Goal: Find specific page/section: Find specific page/section

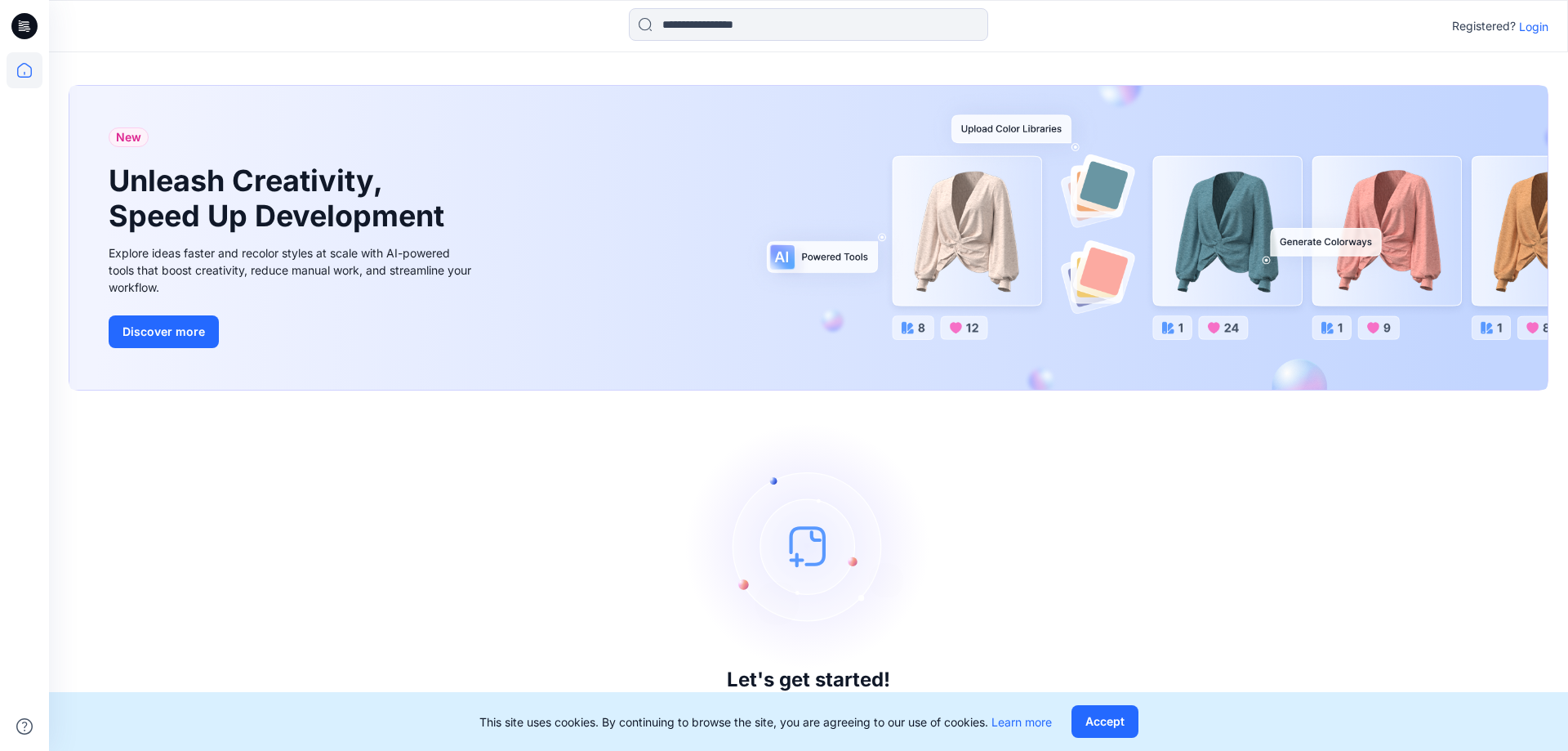
click at [1516, 13] on div "Registered? Login" at bounding box center [808, 27] width 1518 height 36
click at [1524, 21] on p "Login" at bounding box center [1534, 27] width 29 height 17
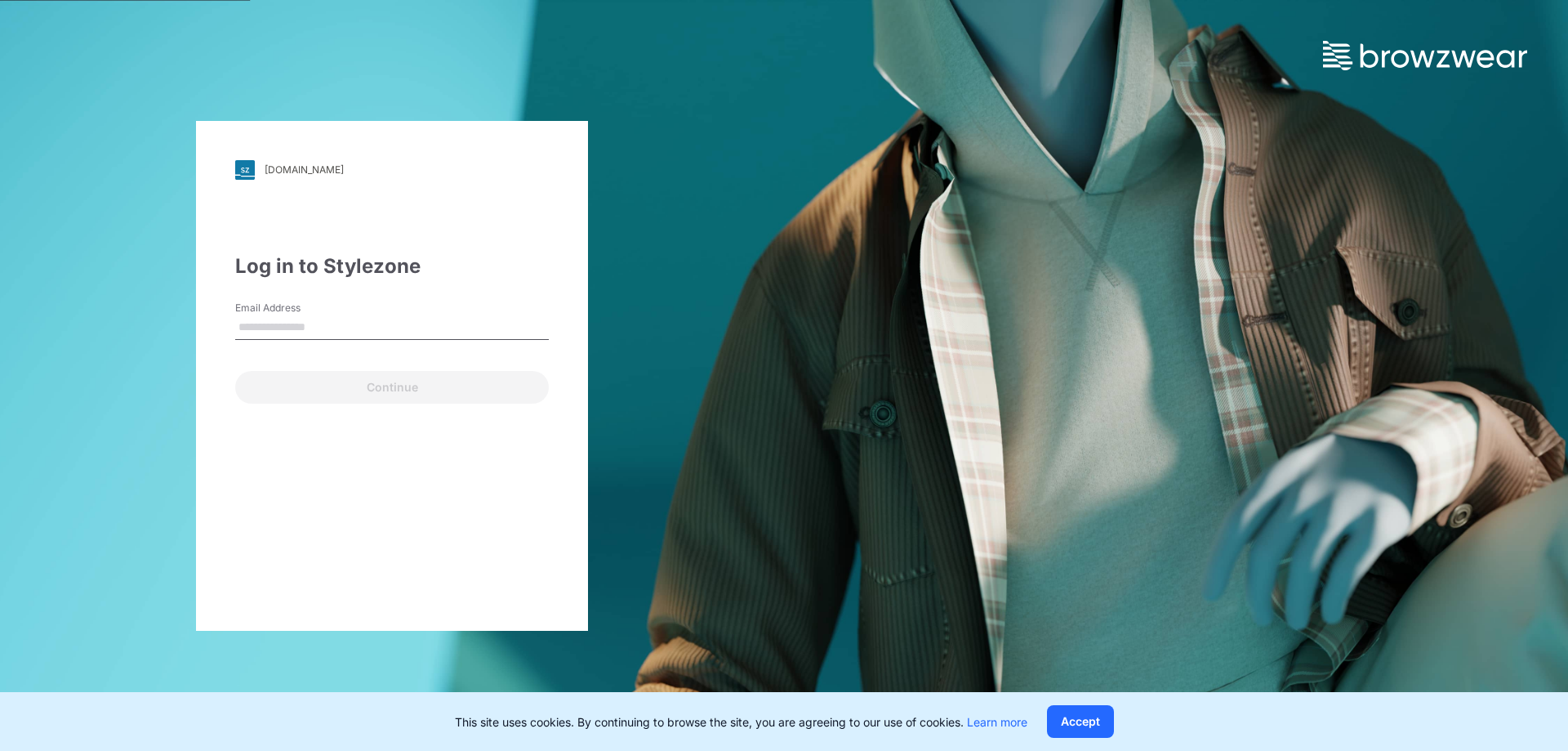
click at [366, 347] on div "Email Address" at bounding box center [391, 324] width 313 height 49
click at [372, 334] on input "Email Address" at bounding box center [391, 327] width 313 height 25
type input "**********"
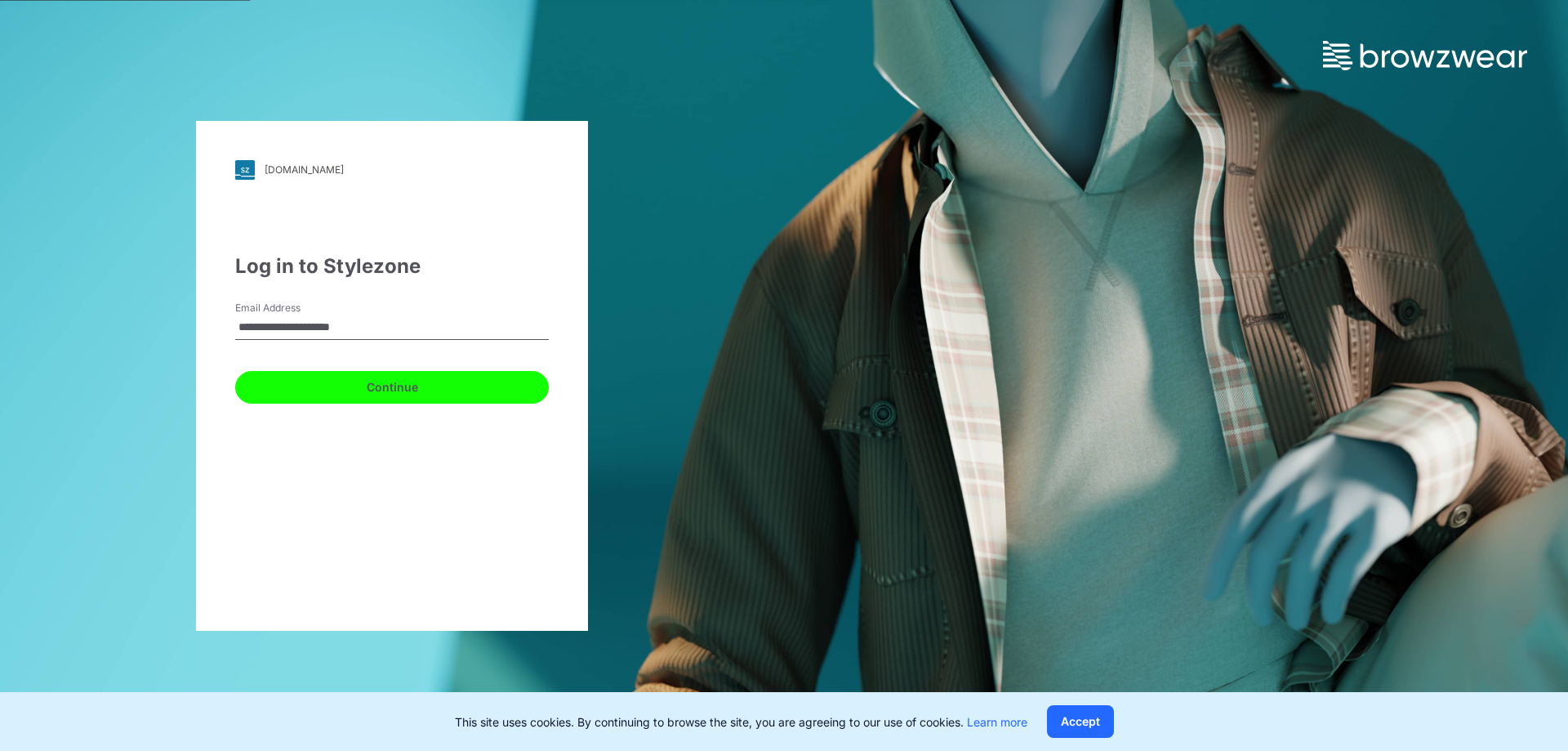
click at [396, 397] on button "Continue" at bounding box center [391, 387] width 313 height 33
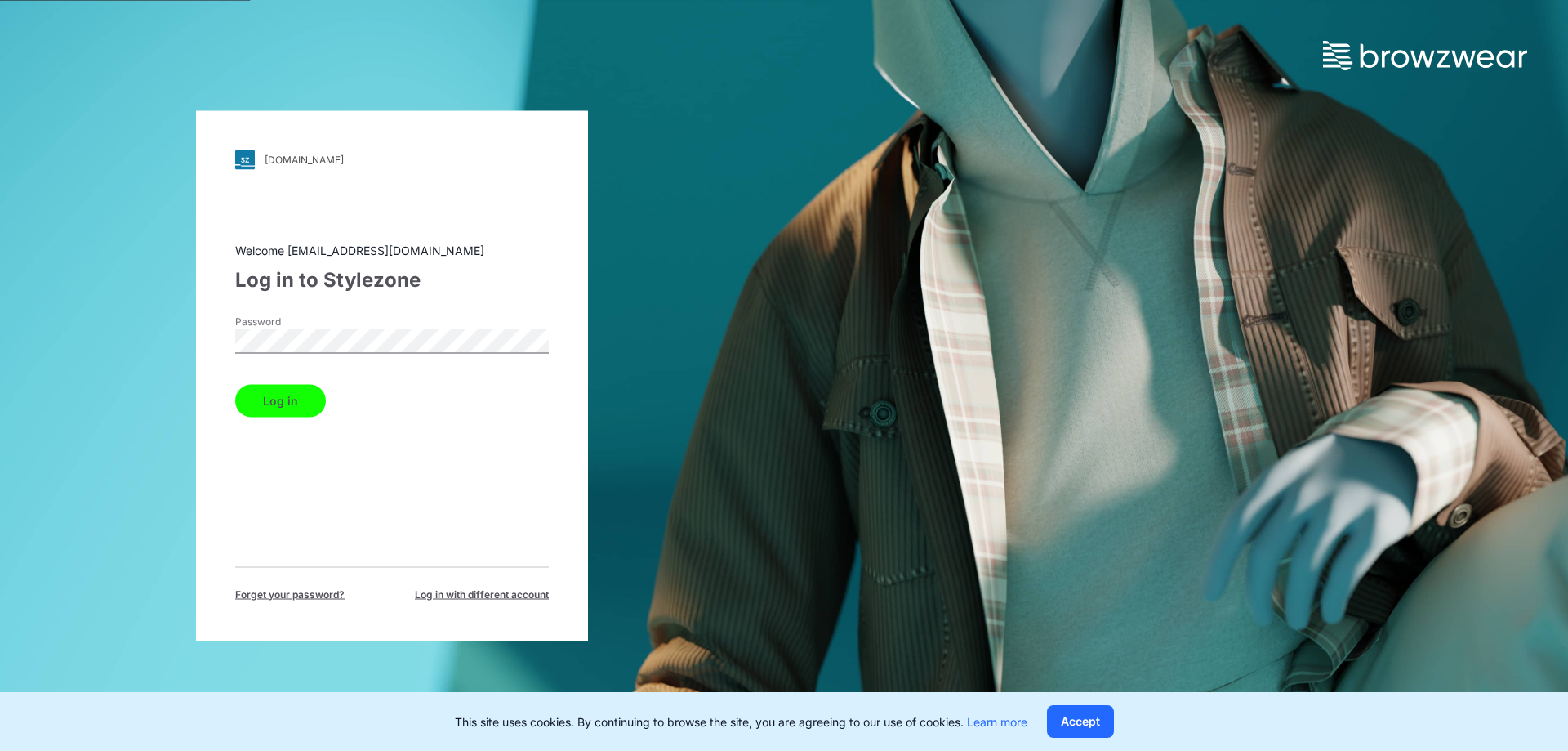
click at [235, 384] on button "Log in" at bounding box center [281, 400] width 91 height 33
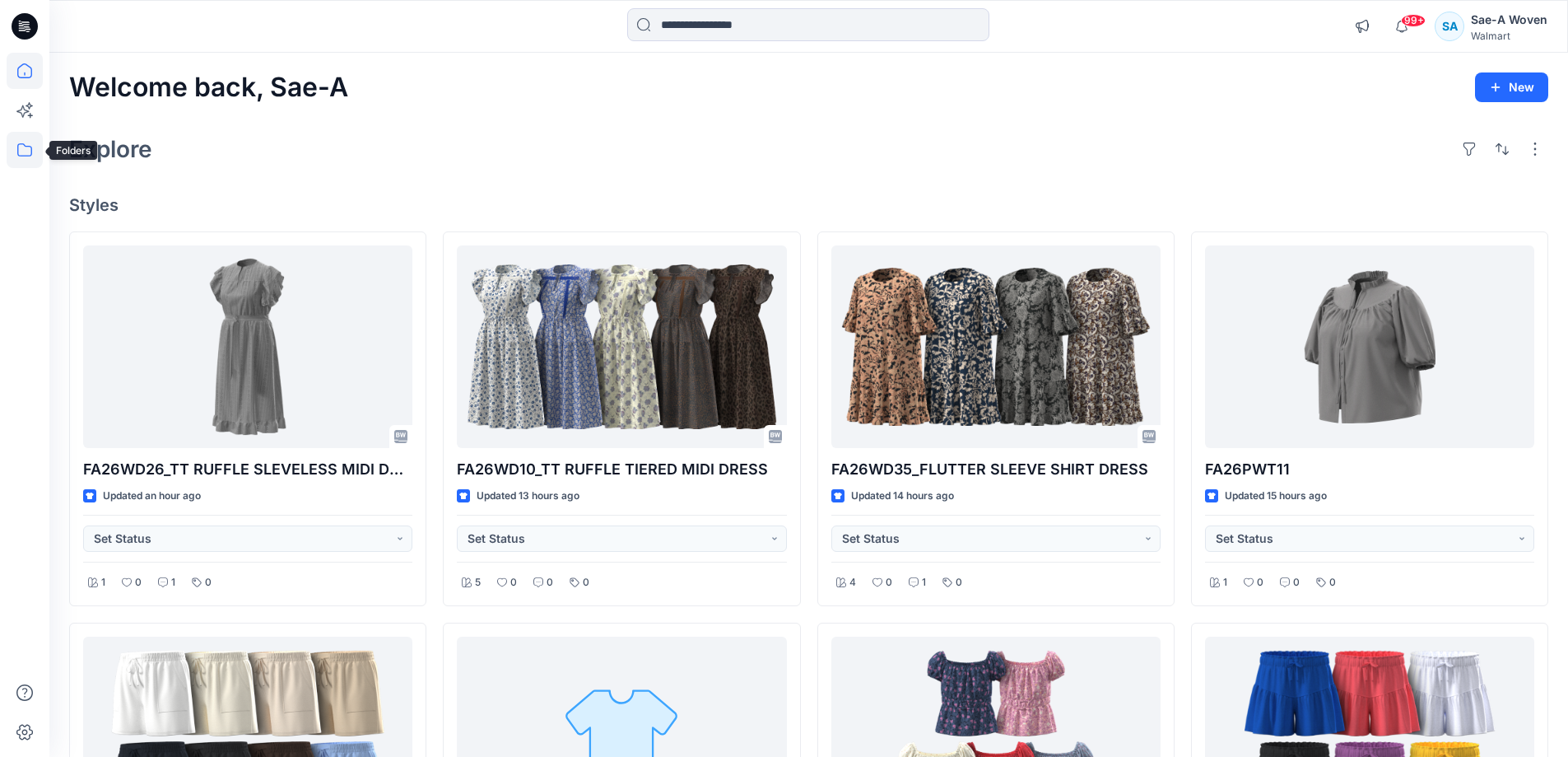
click at [29, 157] on icon at bounding box center [25, 150] width 36 height 36
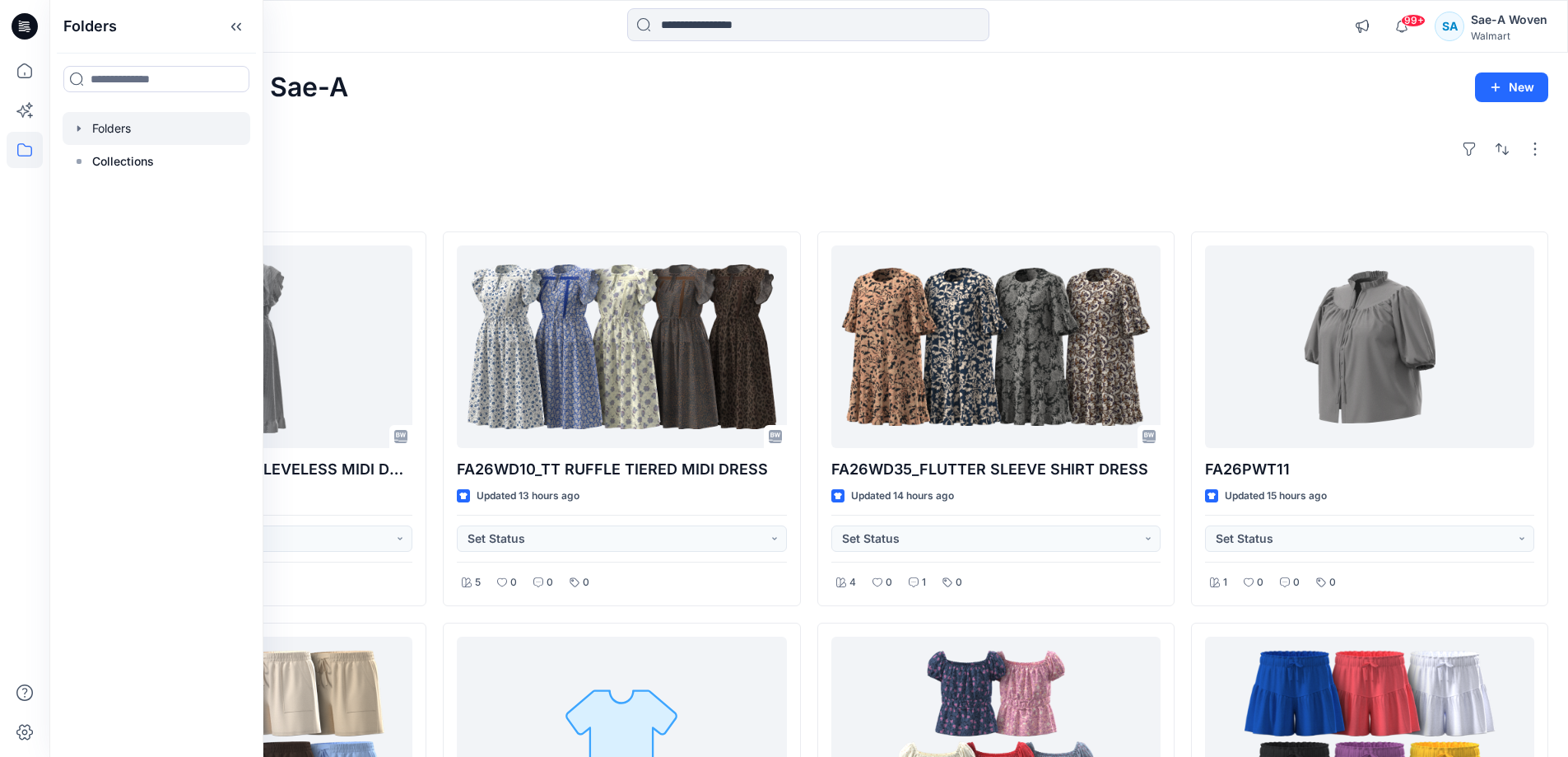
click at [146, 125] on div at bounding box center [156, 128] width 188 height 33
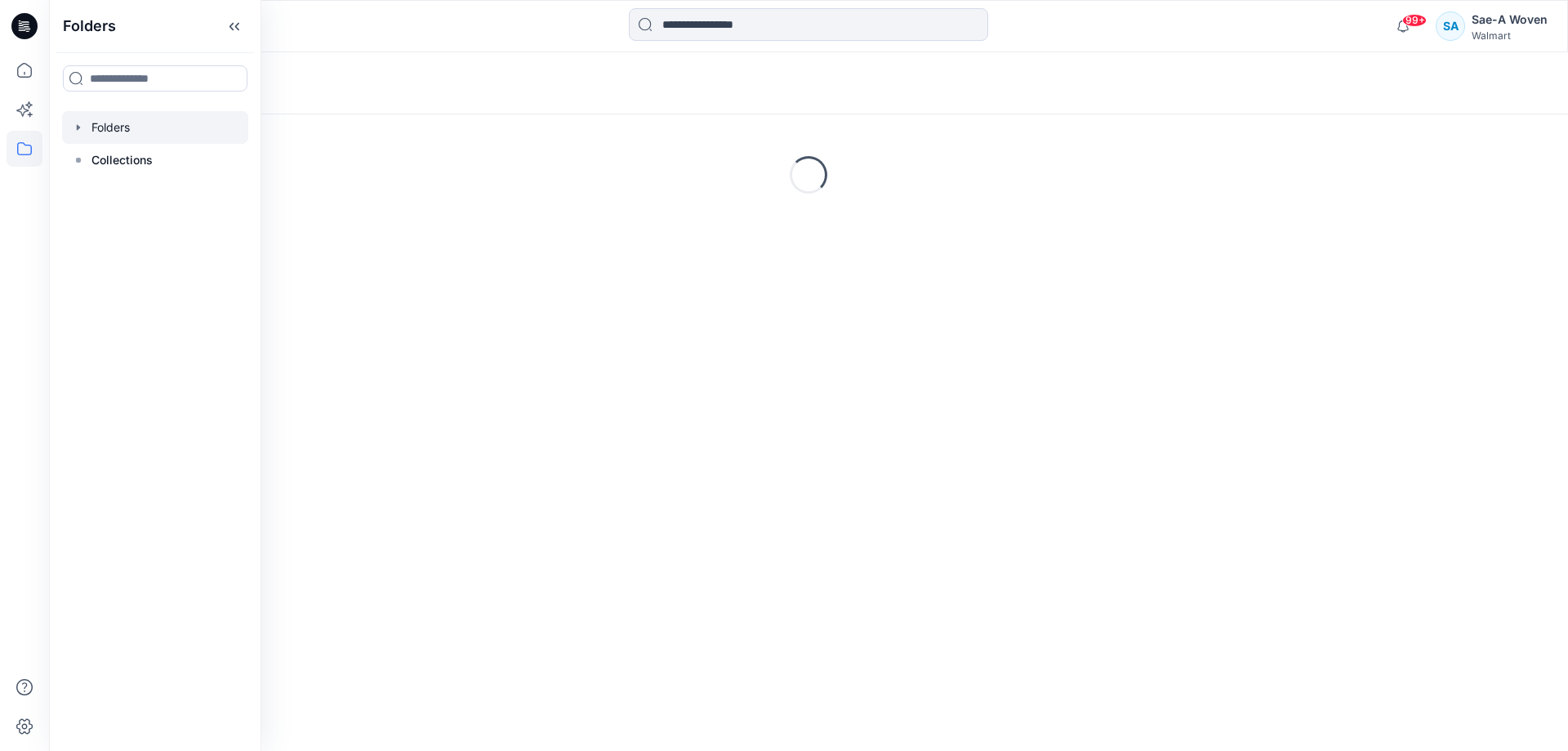
click at [79, 129] on icon "button" at bounding box center [78, 127] width 13 height 13
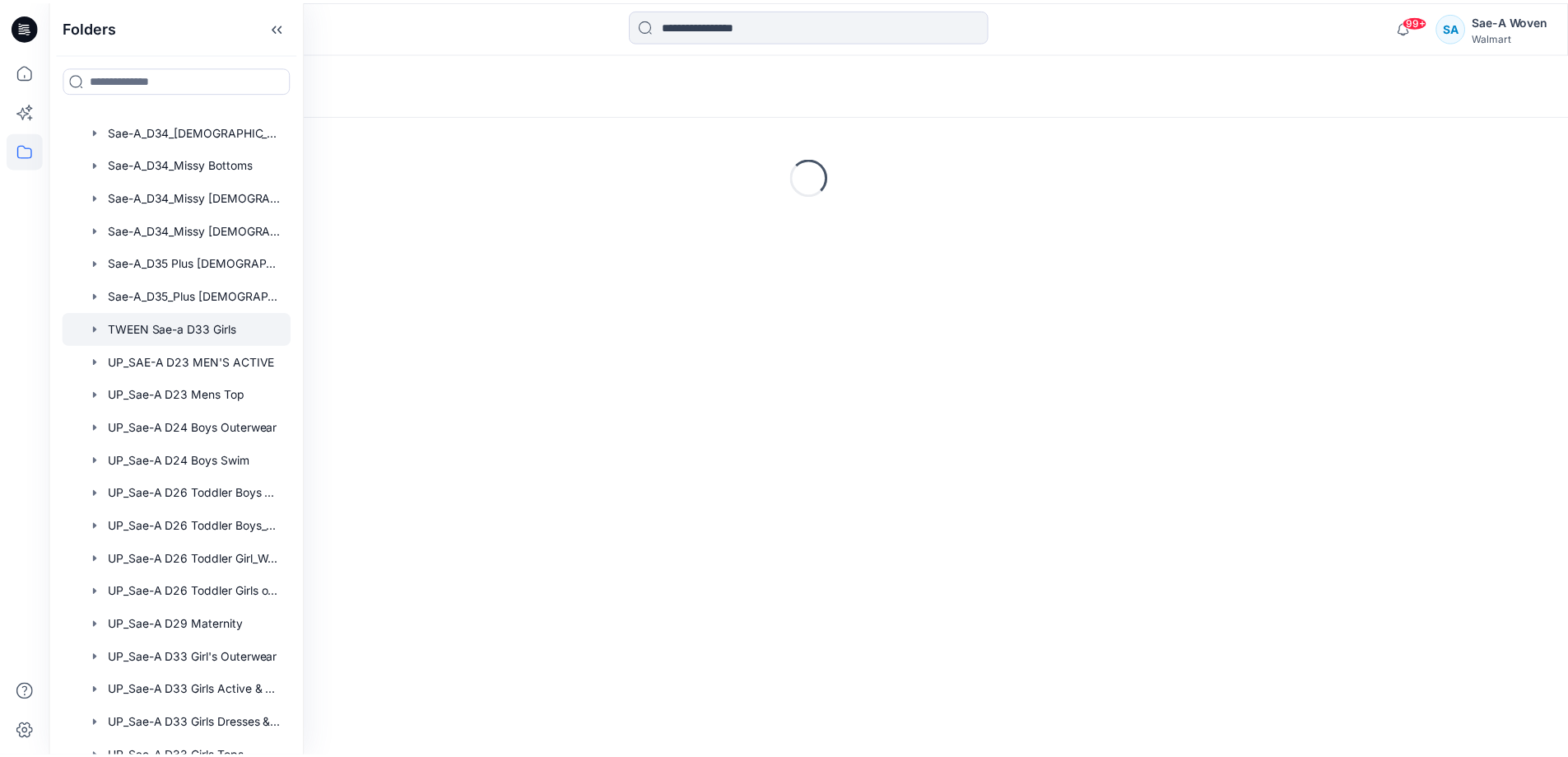
scroll to position [494, 0]
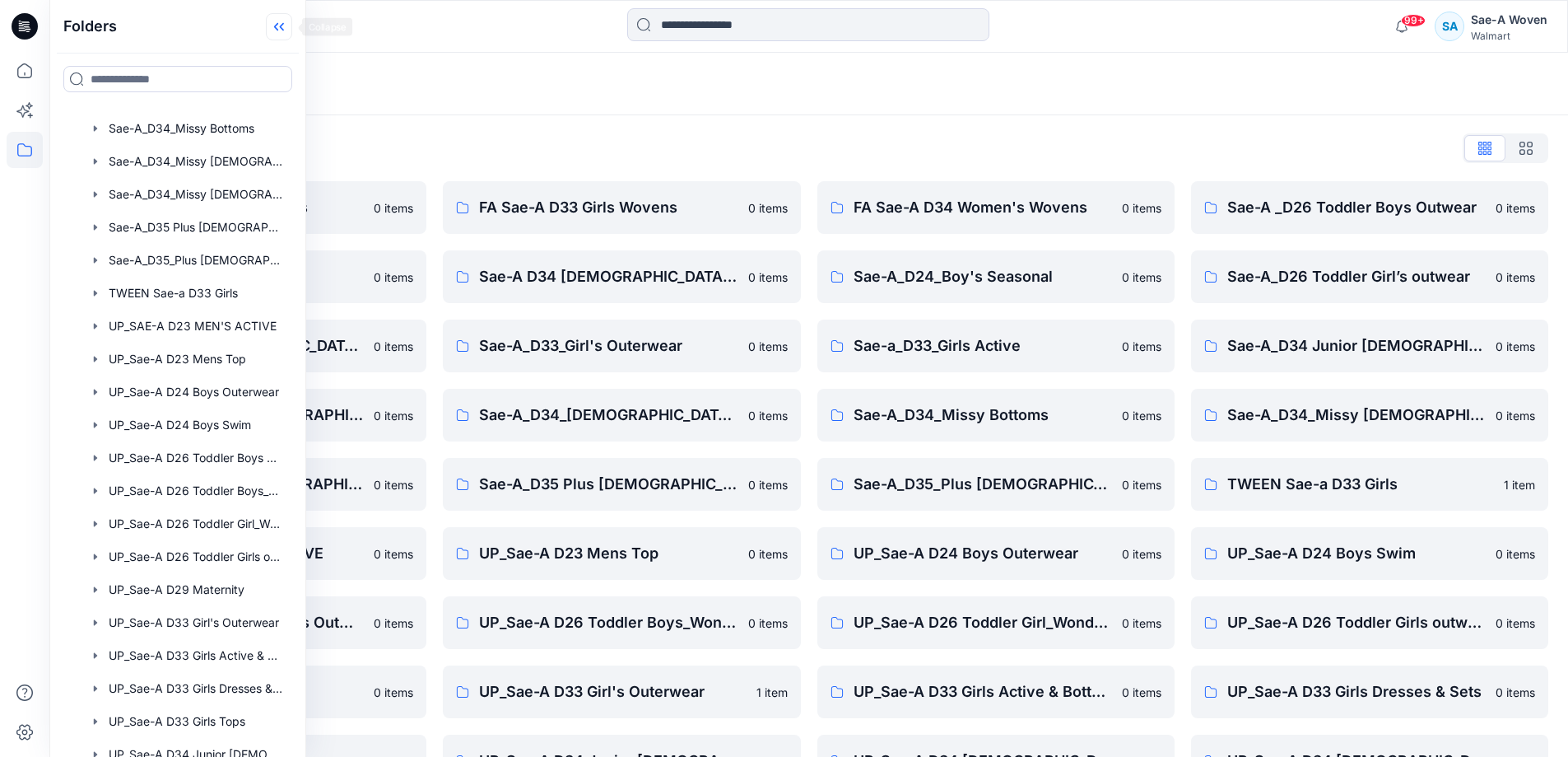
click at [286, 27] on icon at bounding box center [278, 26] width 26 height 27
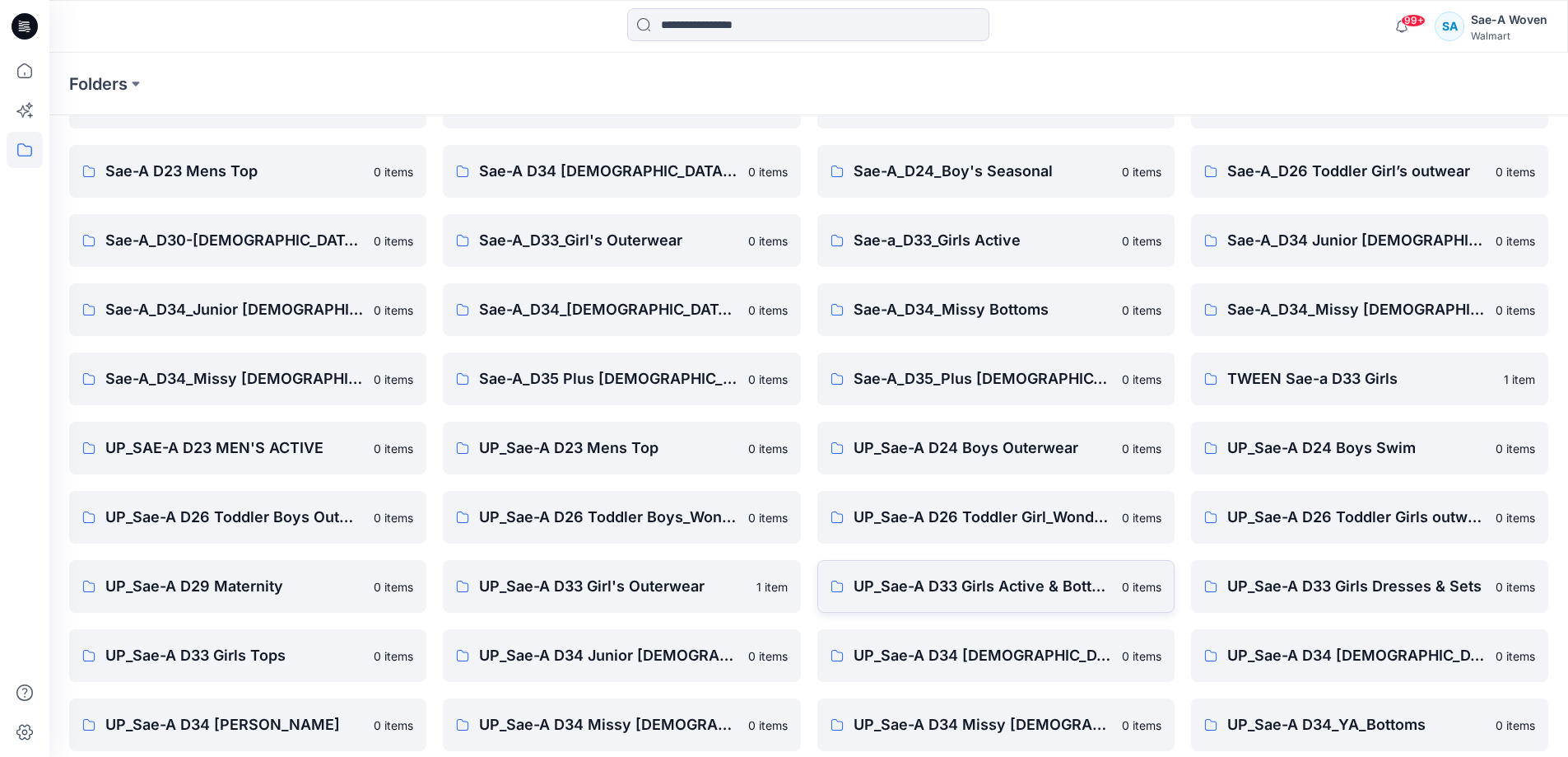
scroll to position [189, 0]
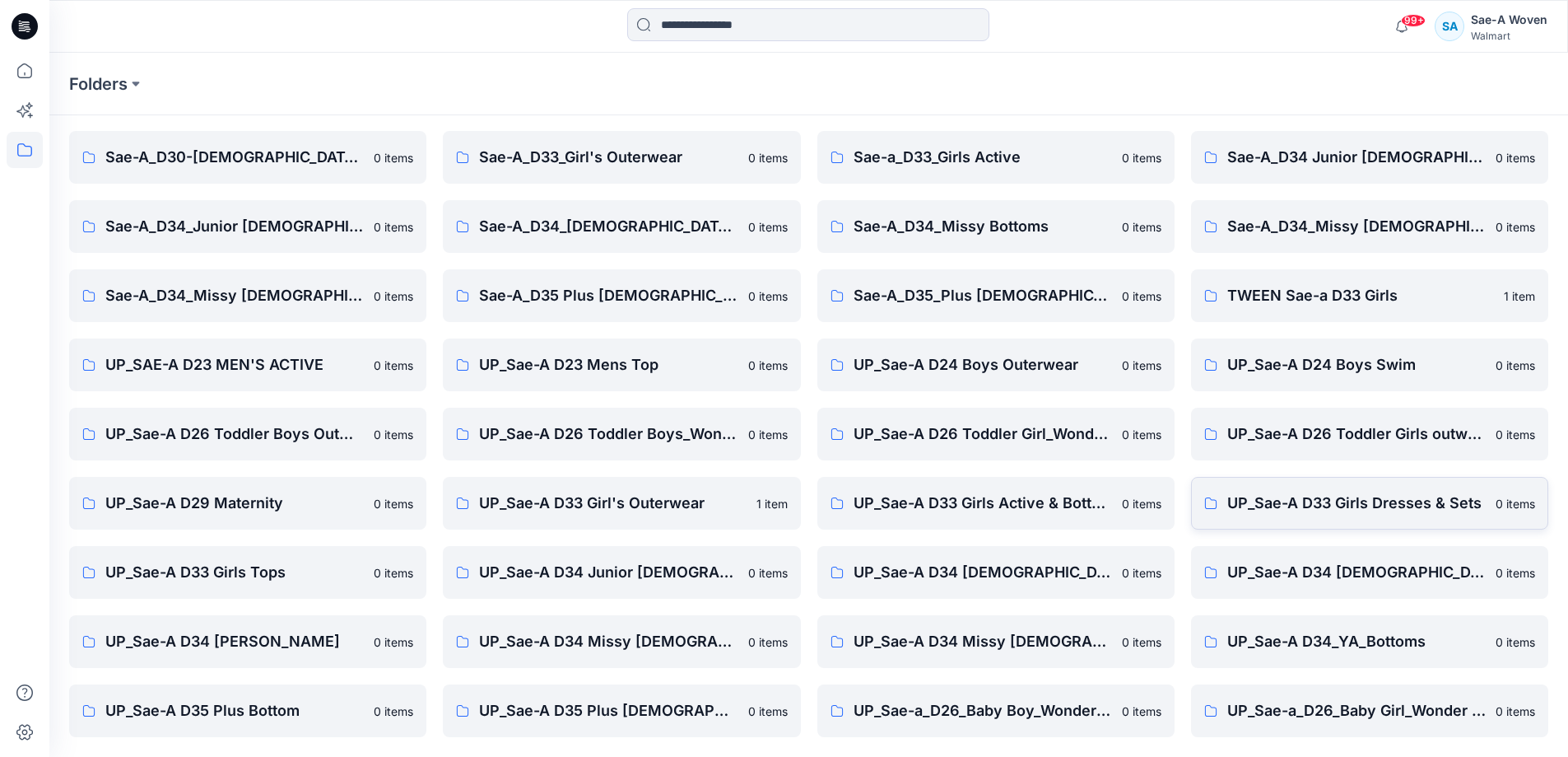
click at [1305, 500] on p "UP_Sae-A D33 Girls Dresses & Sets" at bounding box center [1356, 503] width 259 height 23
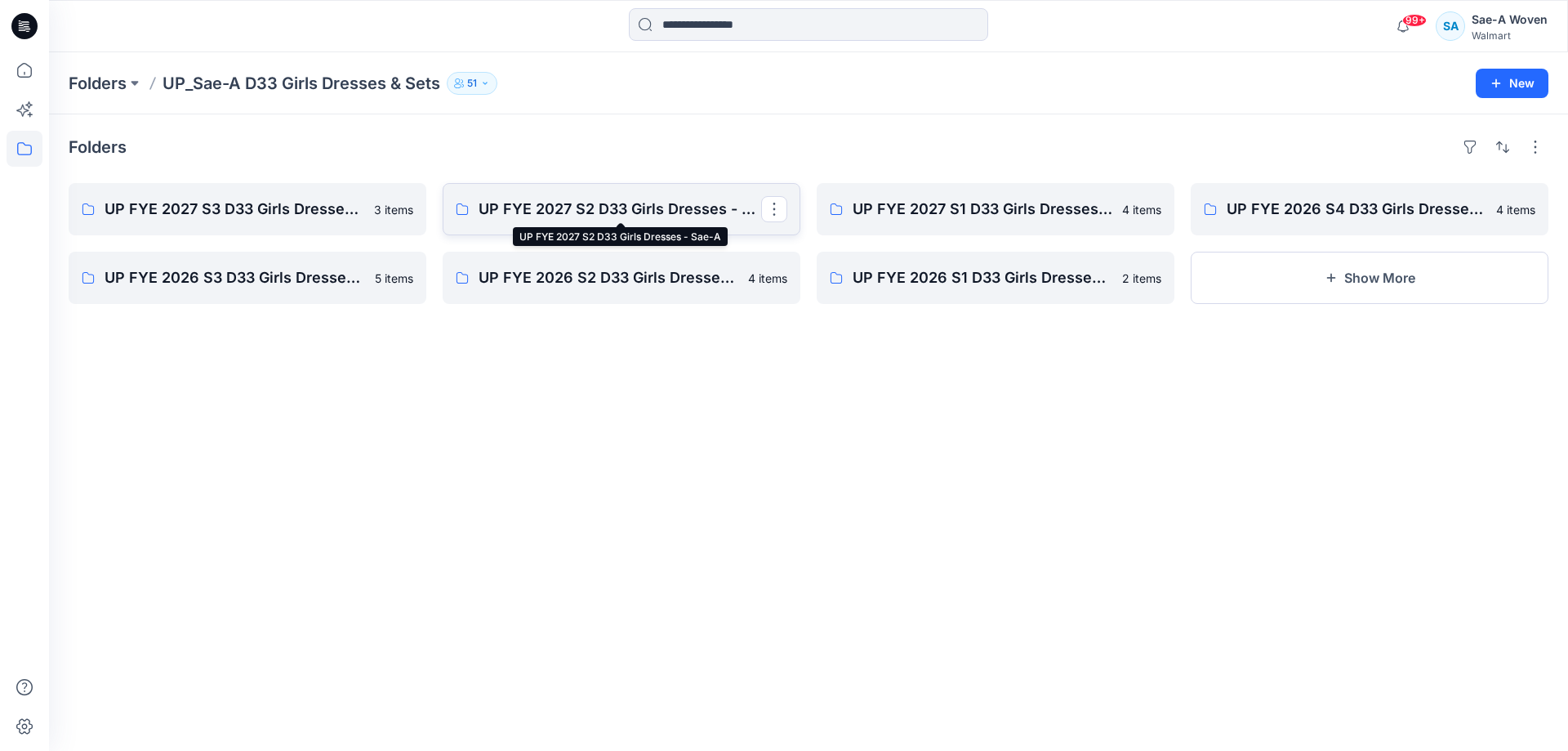
click at [619, 206] on p "UP FYE 2027 S2 D33 Girls Dresses - Sae-A" at bounding box center [620, 209] width 282 height 23
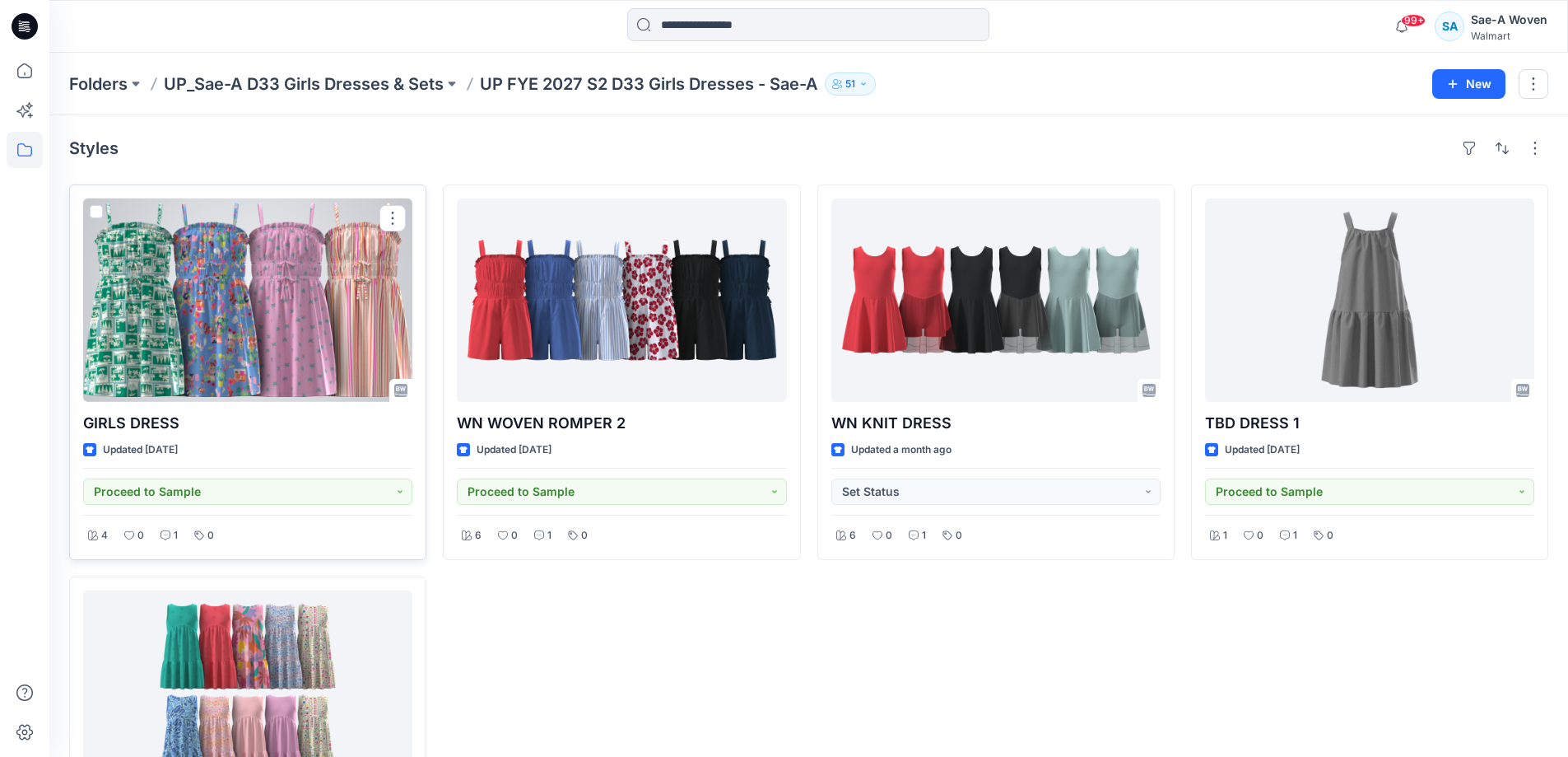
drag, startPoint x: 244, startPoint y: 337, endPoint x: 275, endPoint y: 339, distance: 31.1
click at [245, 337] on div at bounding box center [247, 299] width 330 height 203
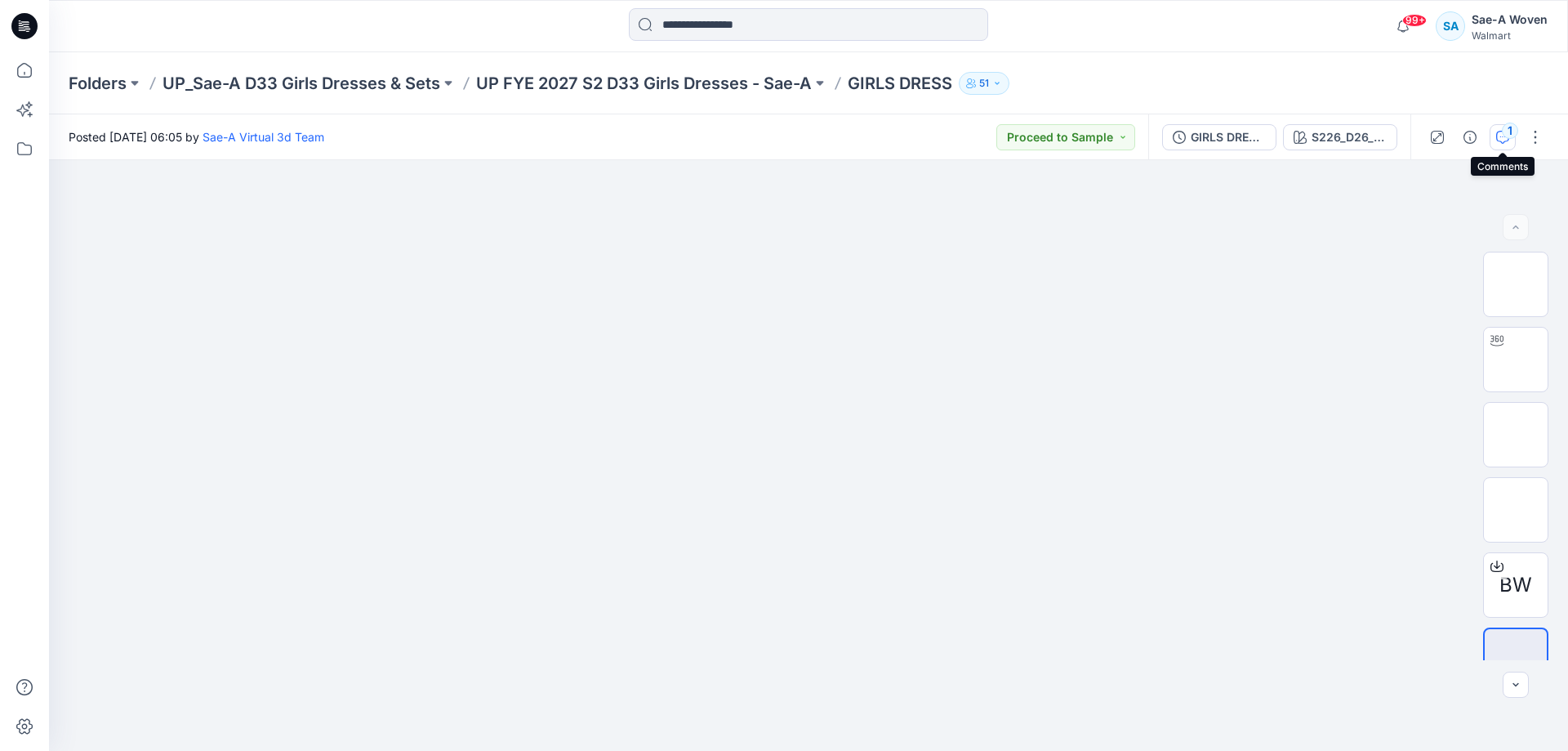
click at [1515, 132] on div "1" at bounding box center [1510, 130] width 16 height 16
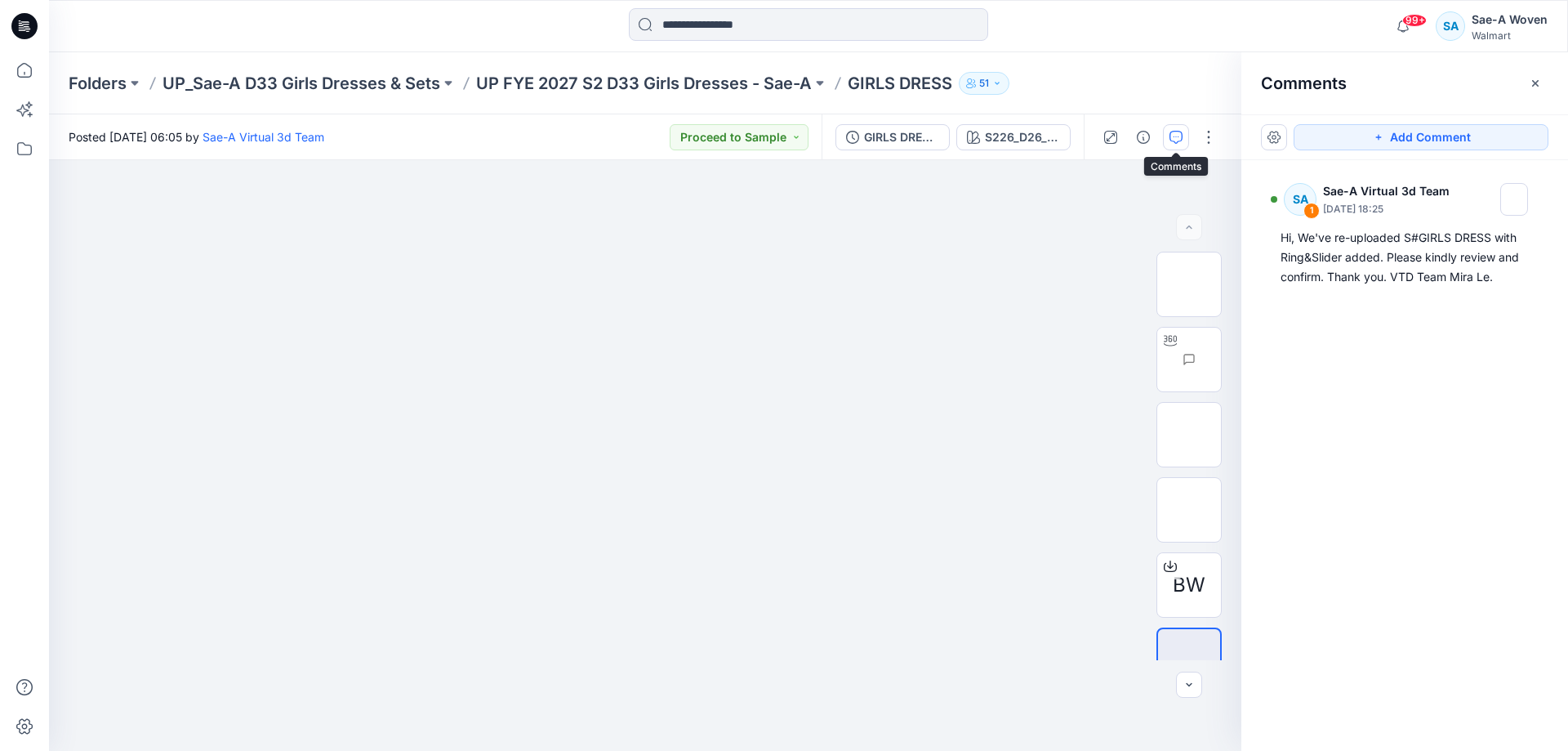
click at [1183, 137] on button "button" at bounding box center [1176, 137] width 26 height 26
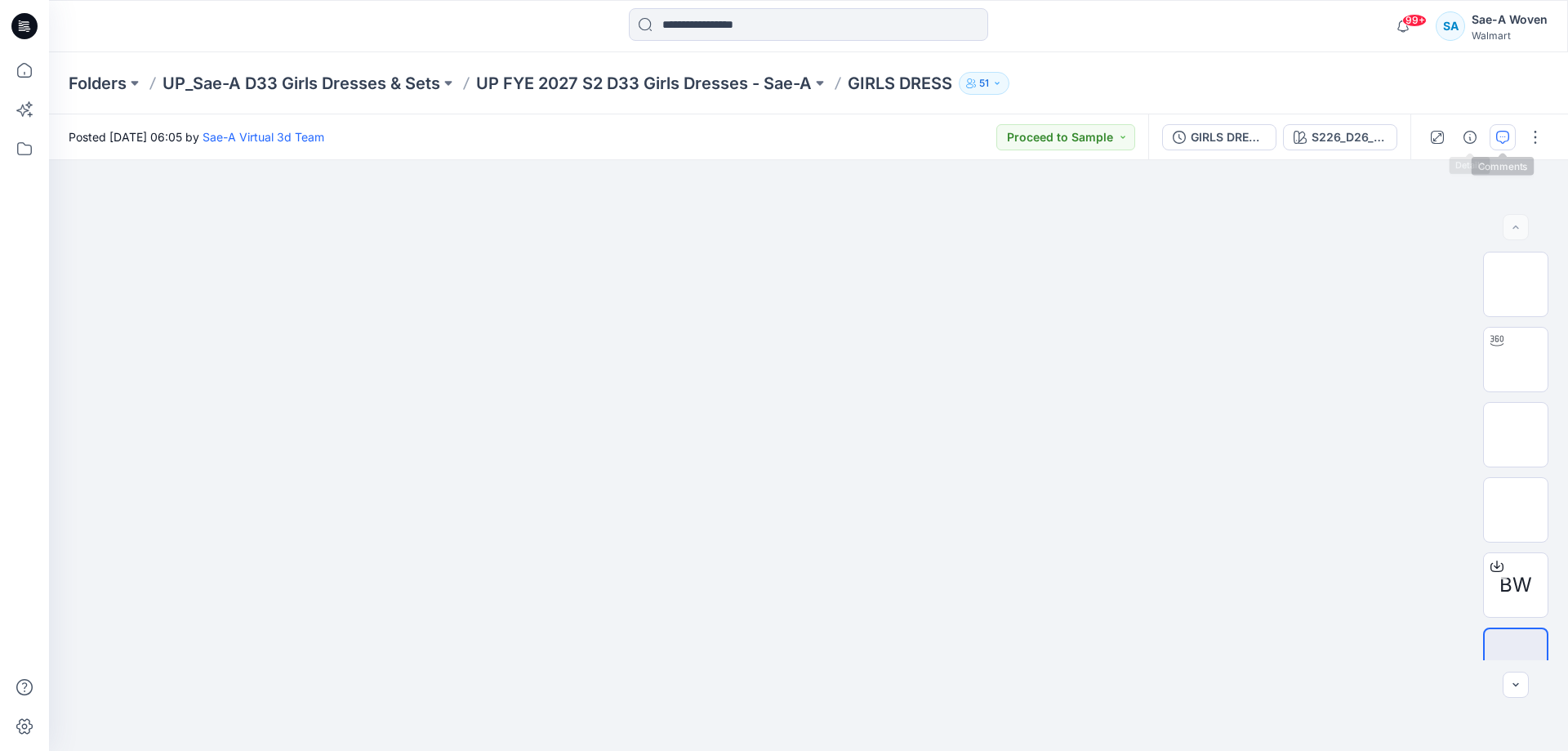
click at [1498, 142] on icon "button" at bounding box center [1502, 136] width 13 height 13
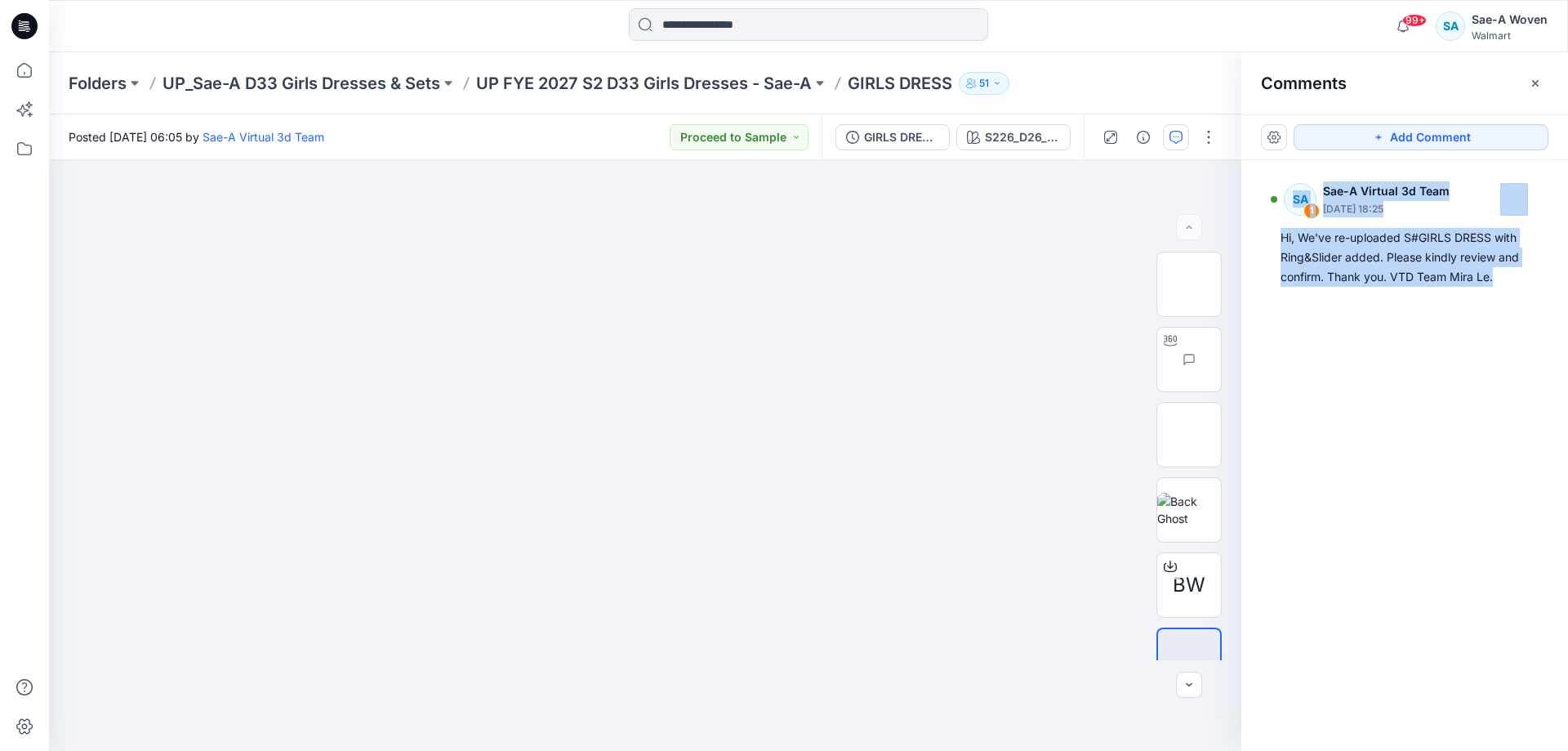
drag, startPoint x: 1513, startPoint y: 312, endPoint x: 1244, endPoint y: 227, distance: 282.1
click at [1244, 227] on div "SA 1 Sae-A Virtual 3d Team [DATE] 18:25 Hi, We've re-uploaded S#GIRLS DRESS wit…" at bounding box center [1404, 426] width 327 height 530
click at [1444, 345] on div "SA 1 Sae-A Virtual 3d Team [DATE] 18:25 Hi, We've re-uploaded S#GIRLS DRESS wit…" at bounding box center [1404, 426] width 327 height 530
